Goal: Task Accomplishment & Management: Use online tool/utility

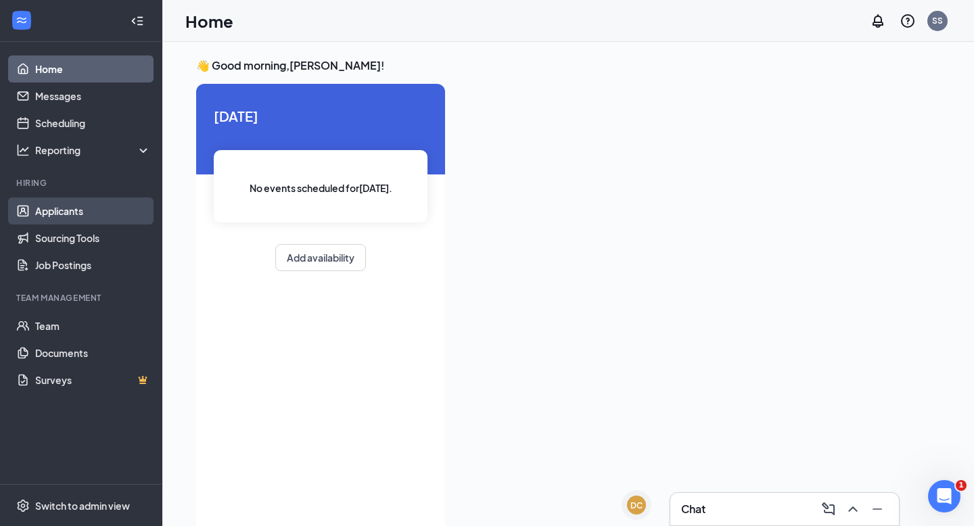
click at [93, 212] on link "Applicants" at bounding box center [93, 211] width 116 height 27
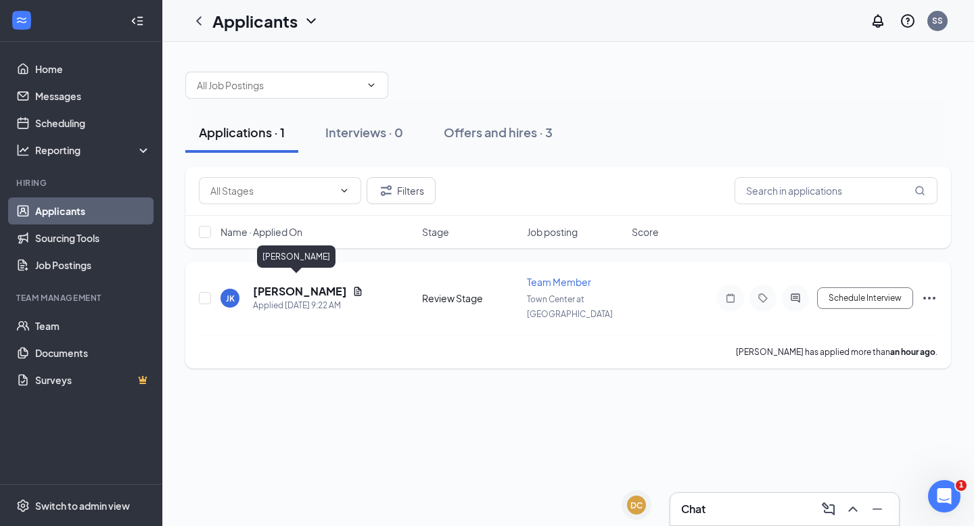
click at [304, 285] on h5 "[PERSON_NAME]" at bounding box center [300, 291] width 94 height 15
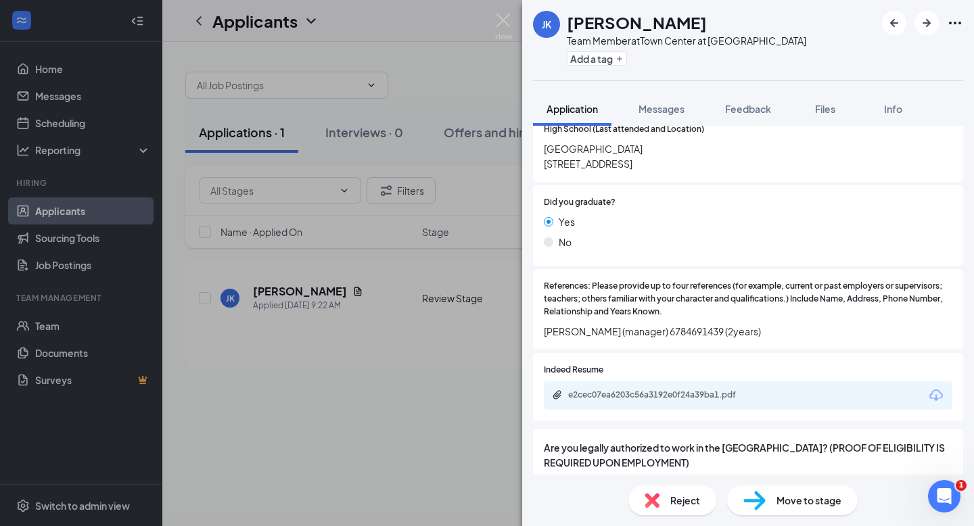
scroll to position [1220, 0]
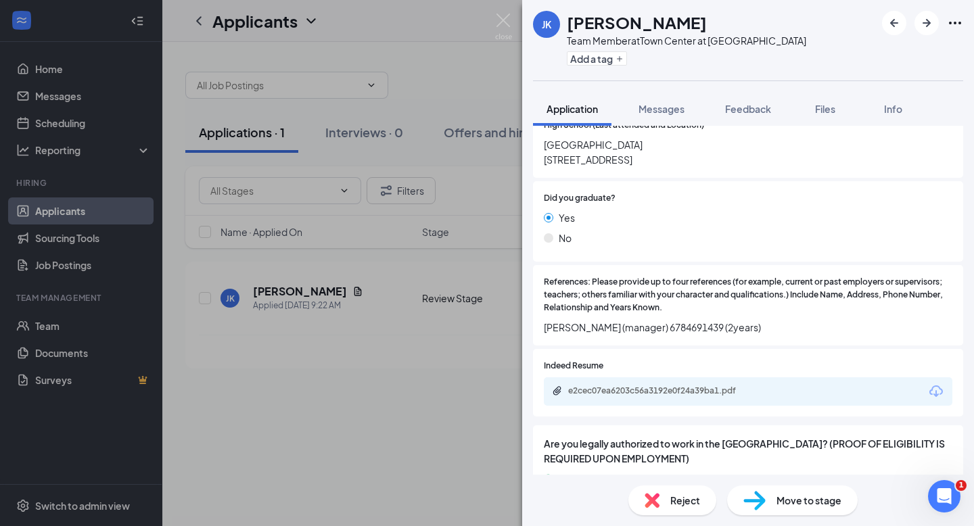
click at [693, 377] on div "e2cec07ea6203c56a3192e0f24a39ba1.pdf" at bounding box center [748, 391] width 409 height 28
click at [695, 386] on div "e2cec07ea6203c56a3192e0f24a39ba1.pdf" at bounding box center [662, 391] width 189 height 11
click at [508, 22] on img at bounding box center [503, 27] width 17 height 26
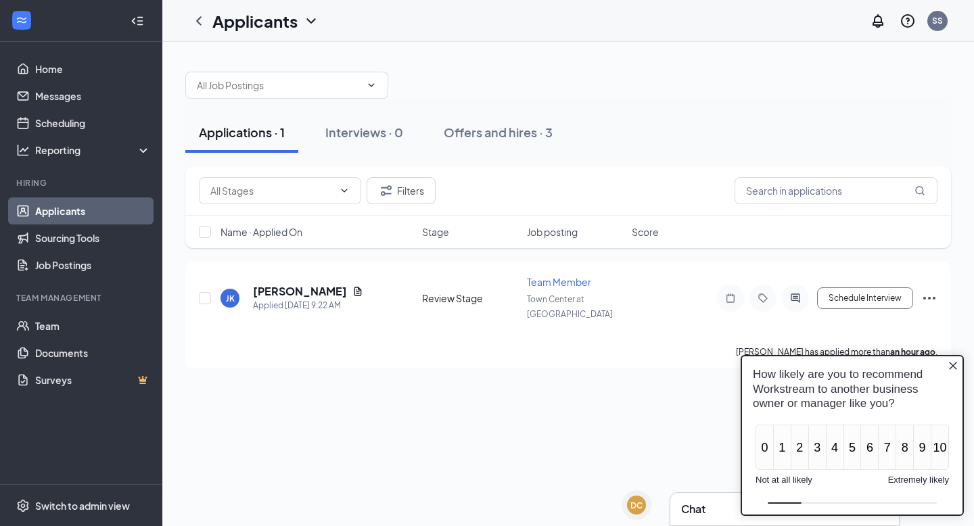
click at [956, 368] on icon "Close button" at bounding box center [953, 366] width 11 height 11
